Goal: Navigation & Orientation: Find specific page/section

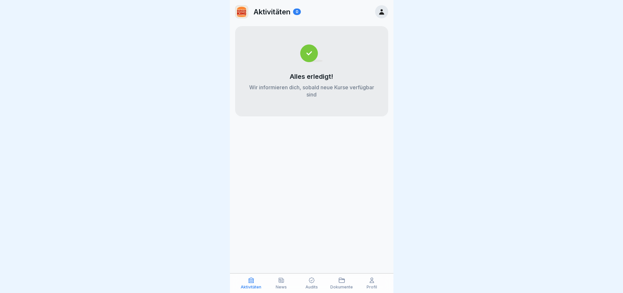
click at [312, 278] on icon at bounding box center [312, 280] width 7 height 7
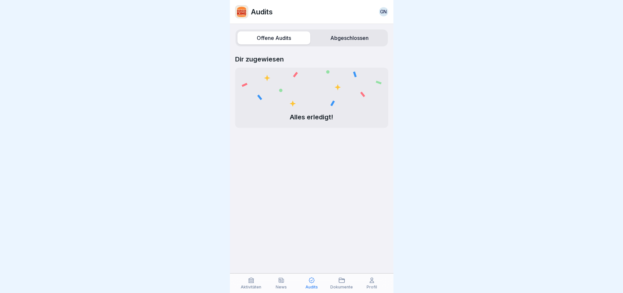
click at [343, 35] on label "Abgeschlossen" at bounding box center [349, 37] width 73 height 13
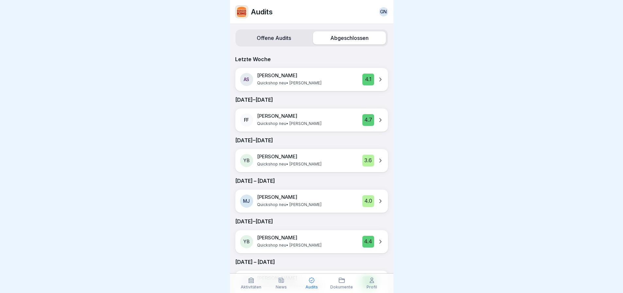
click at [277, 277] on div "News" at bounding box center [281, 283] width 27 height 12
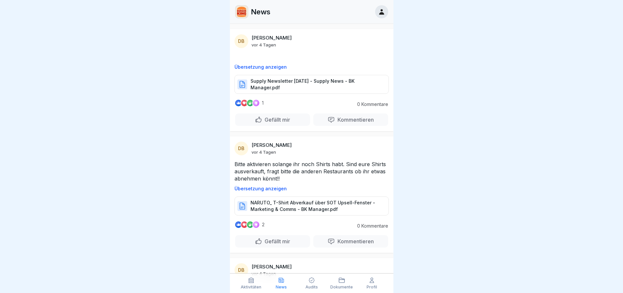
click at [255, 278] on div "Aktivitäten" at bounding box center [251, 283] width 27 height 12
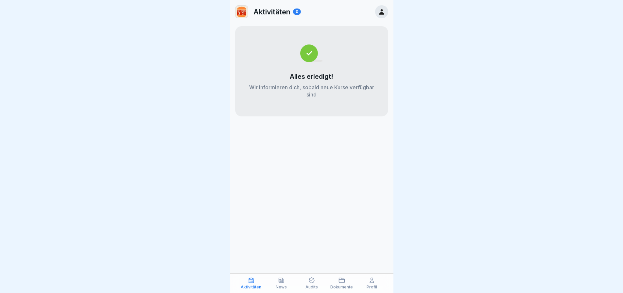
drag, startPoint x: 287, startPoint y: 290, endPoint x: 287, endPoint y: 287, distance: 3.7
click at [287, 287] on div "Aktivitäten News Audits Dokumente Profil" at bounding box center [312, 284] width 164 height 20
click at [282, 283] on div "News" at bounding box center [281, 283] width 27 height 12
